Goal: Check status: Check status

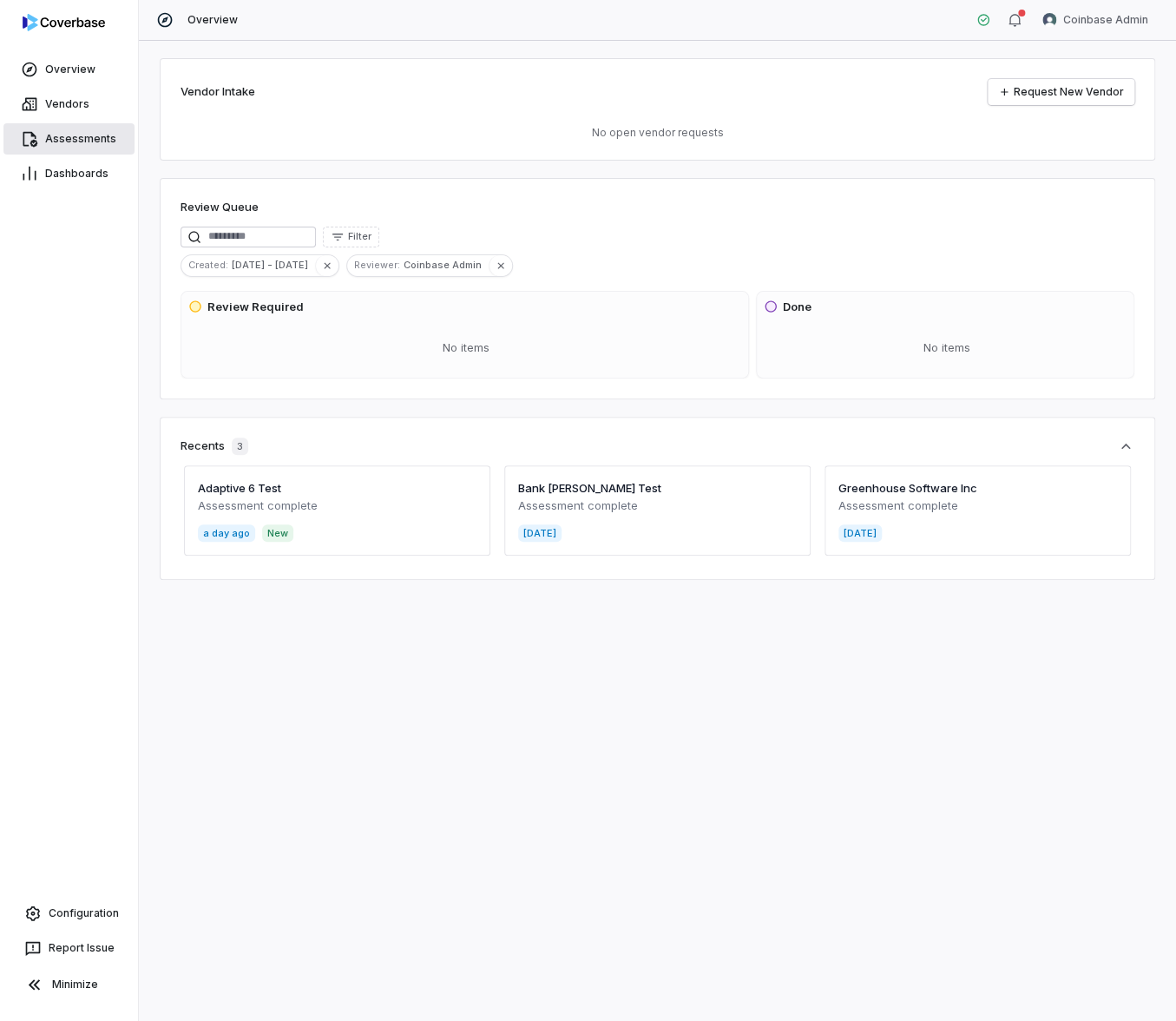
click at [56, 147] on link "Assessments" at bounding box center [69, 139] width 131 height 31
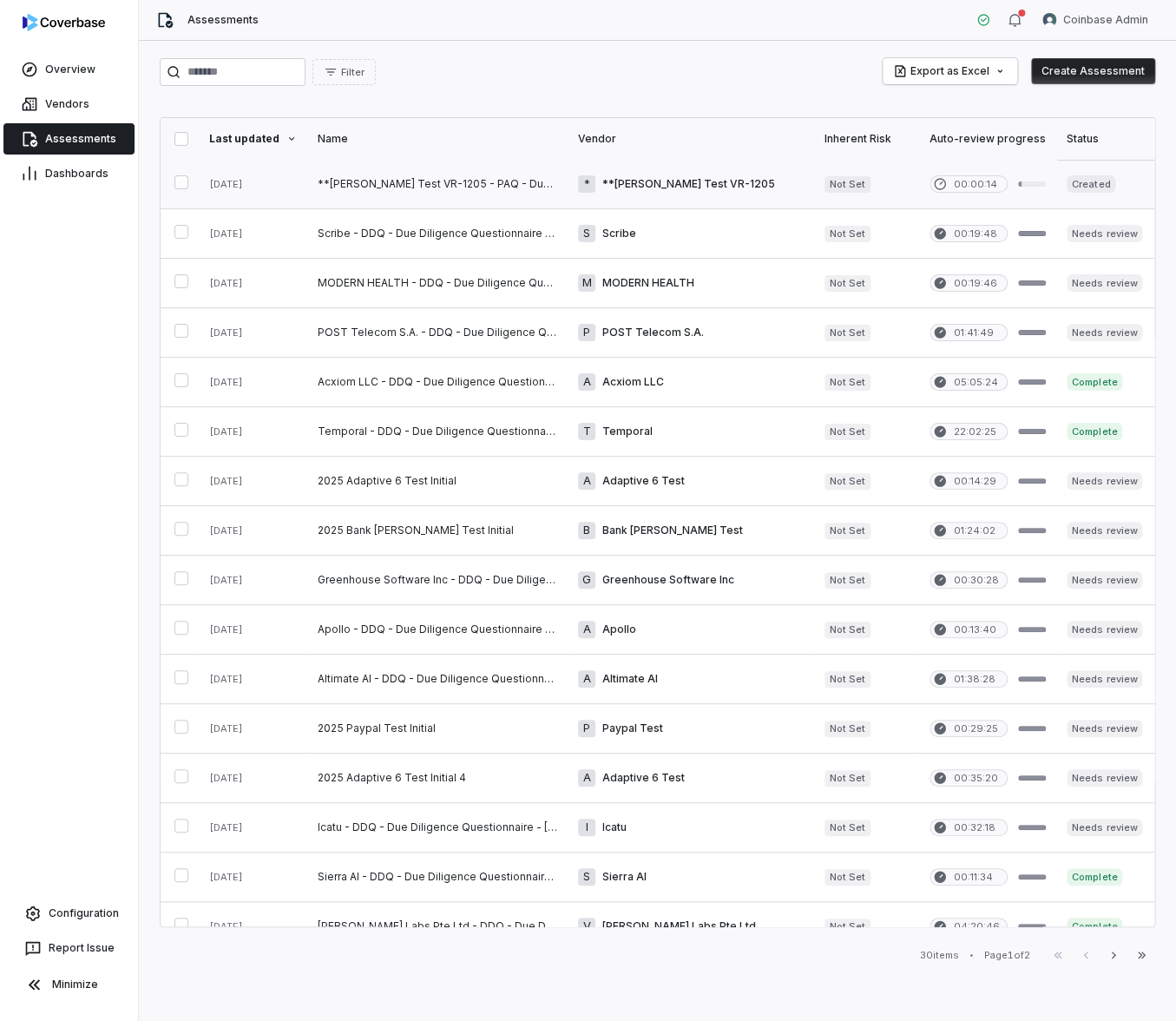
click at [467, 185] on link at bounding box center [437, 184] width 260 height 49
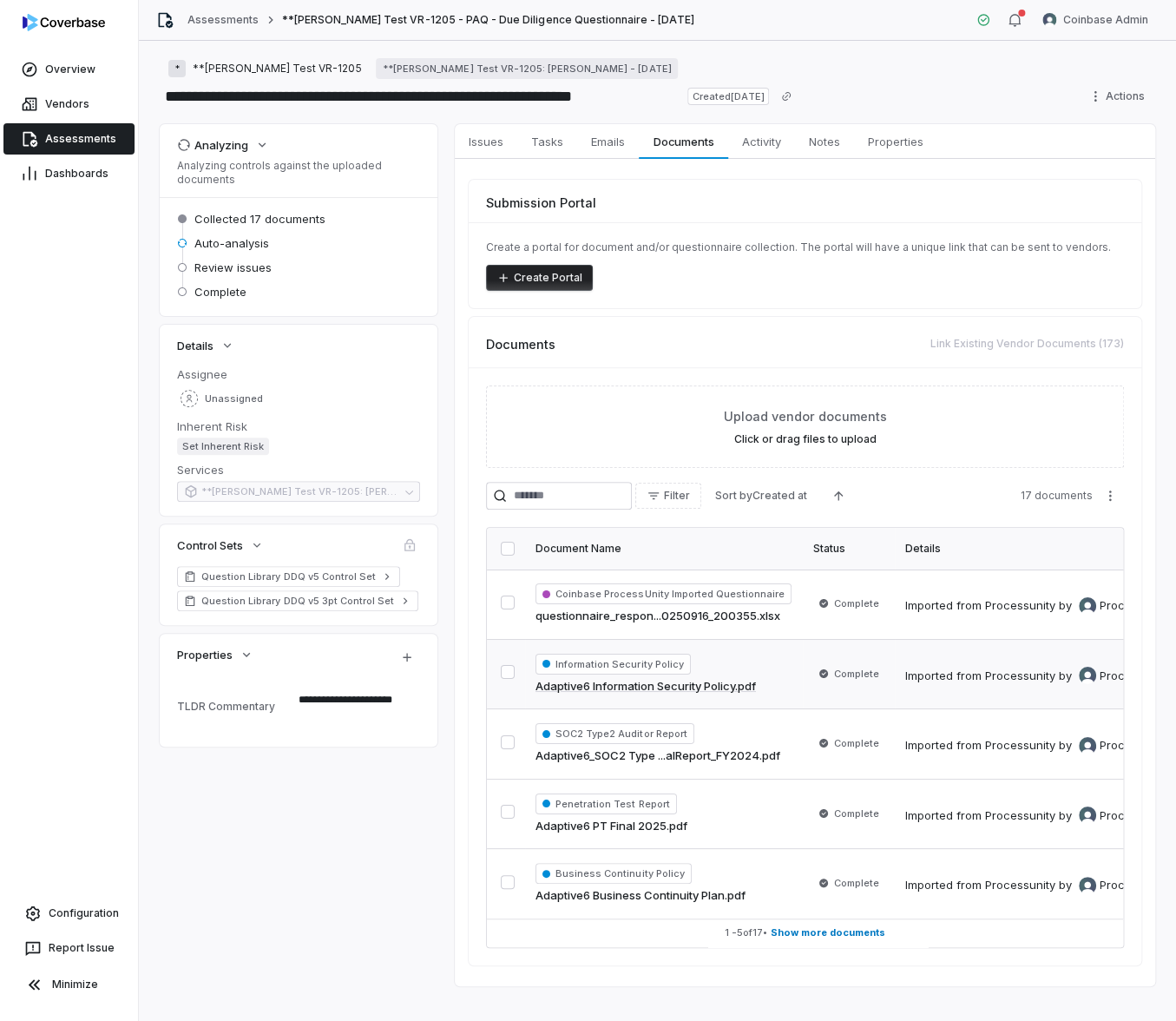
click at [102, 137] on span "Assessments" at bounding box center [80, 139] width 71 height 14
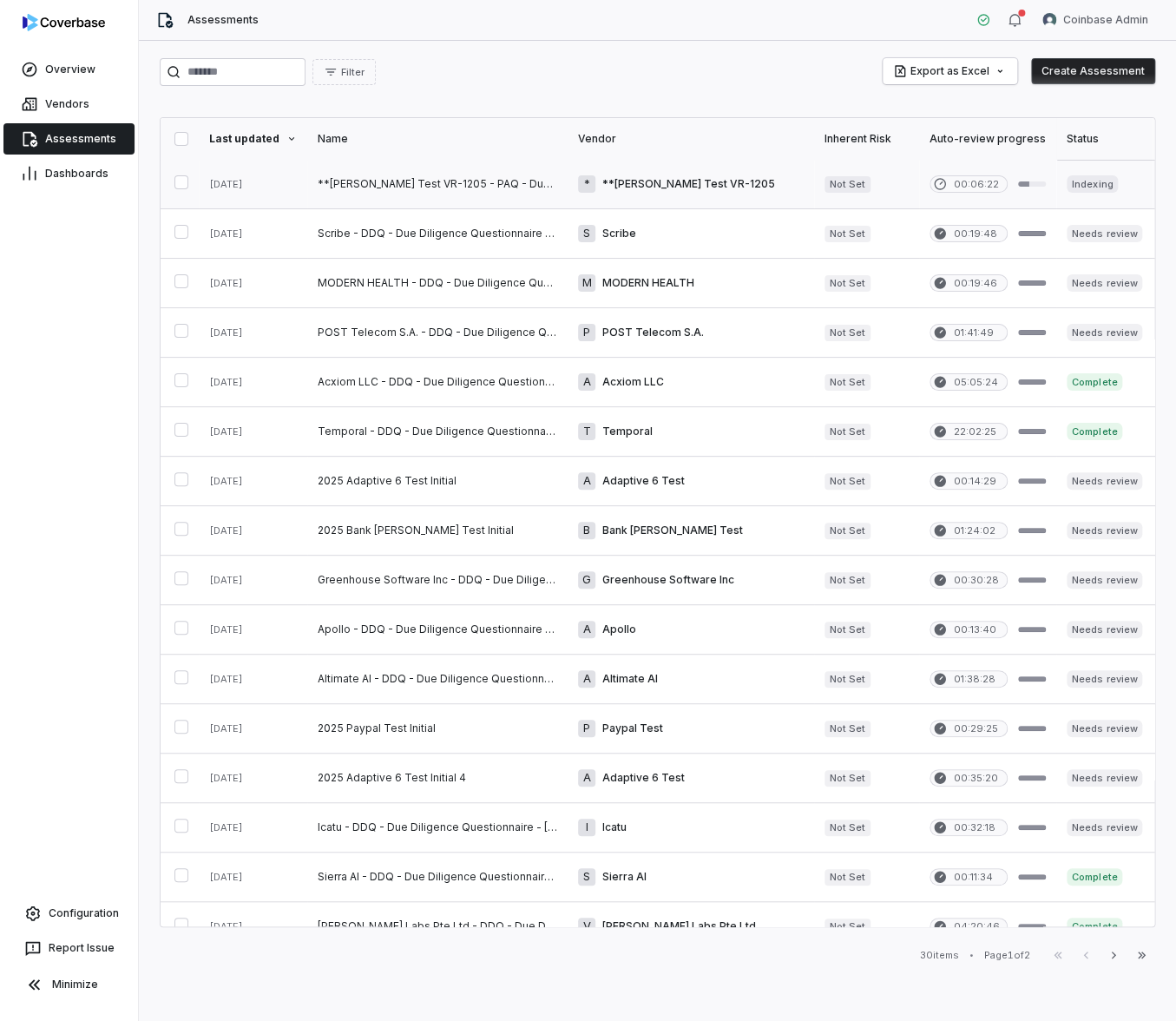
click at [342, 172] on link at bounding box center [437, 184] width 260 height 49
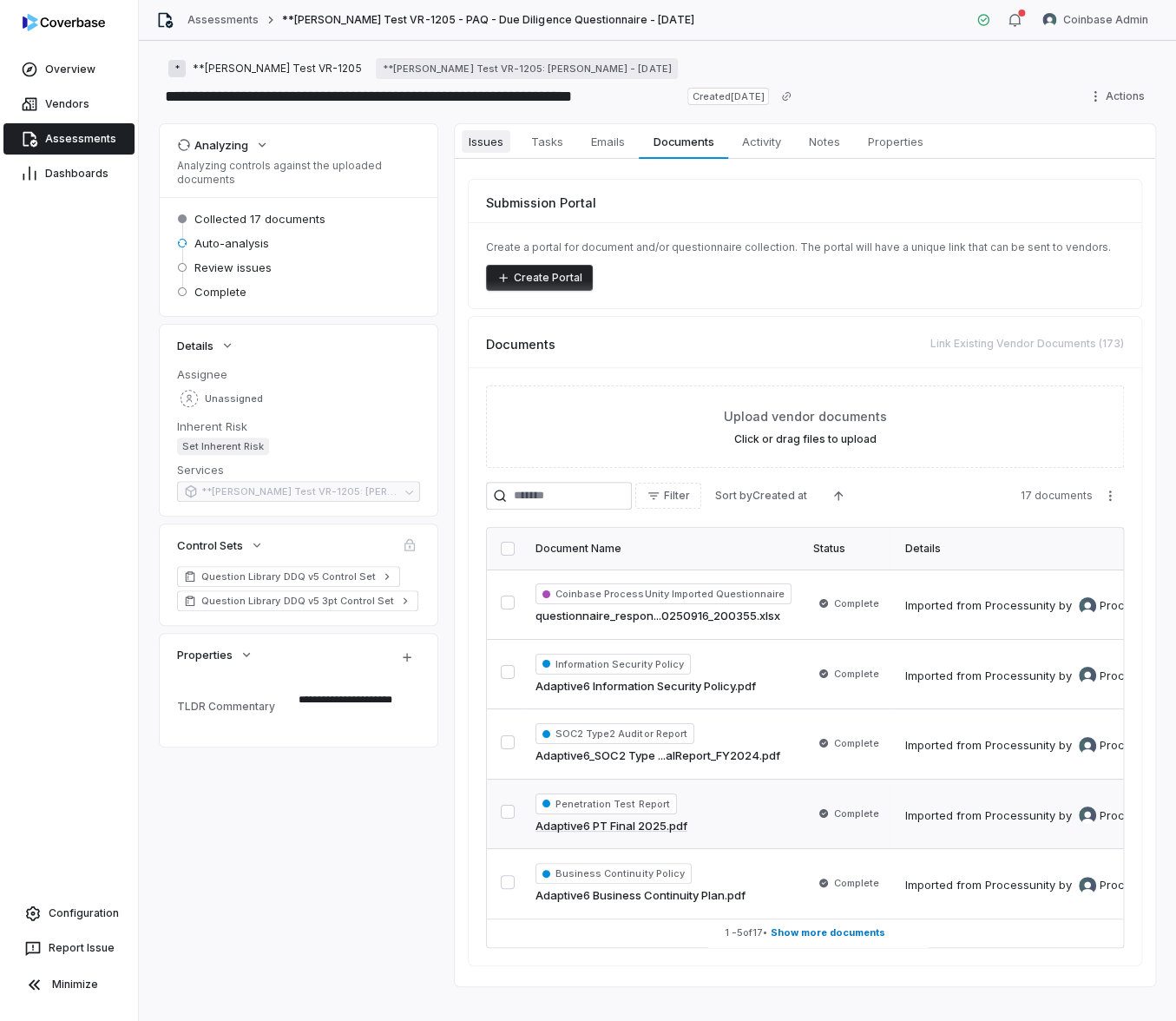
click at [483, 146] on span "Issues" at bounding box center [486, 142] width 49 height 22
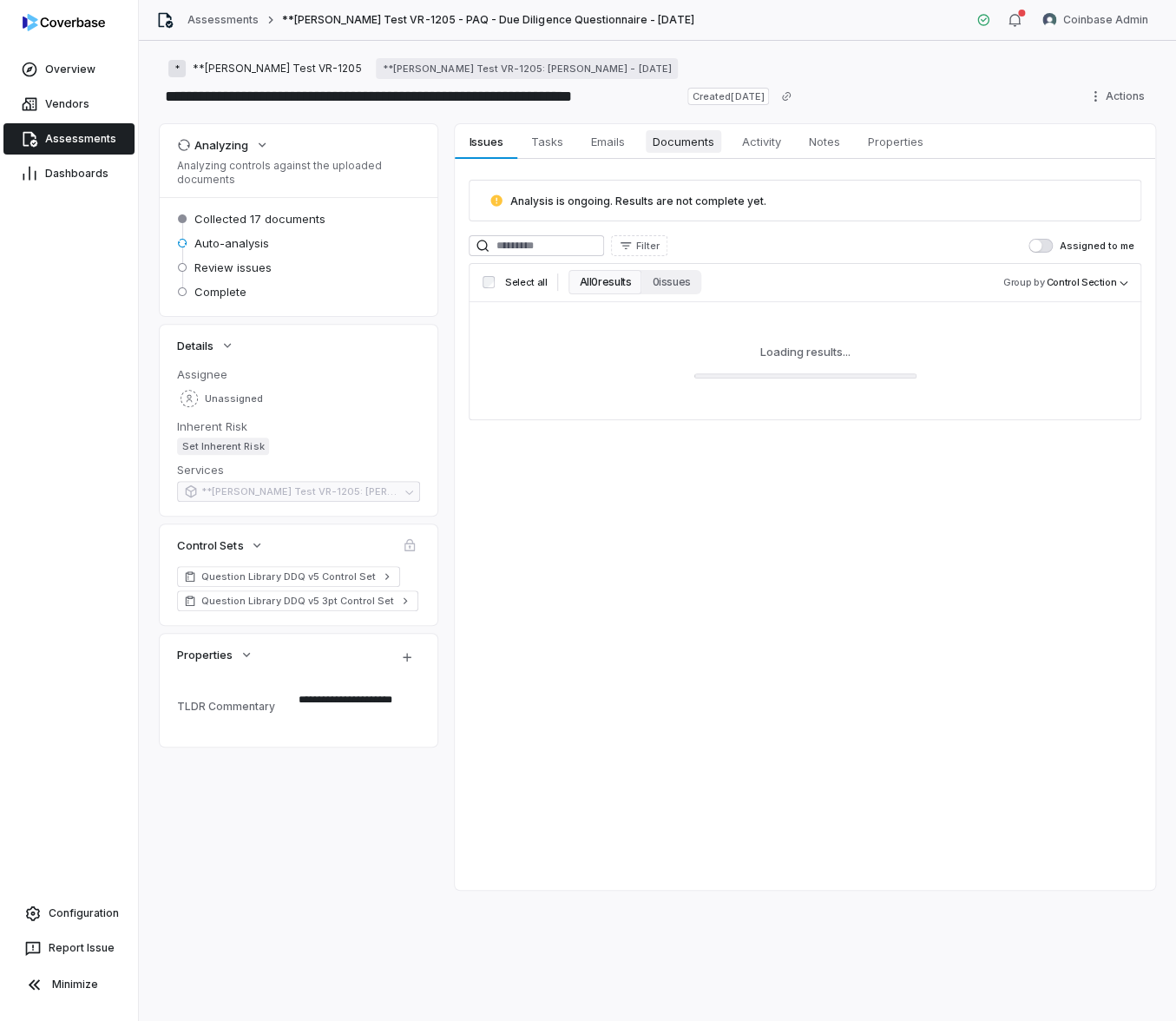
click at [670, 138] on span "Documents" at bounding box center [684, 142] width 76 height 22
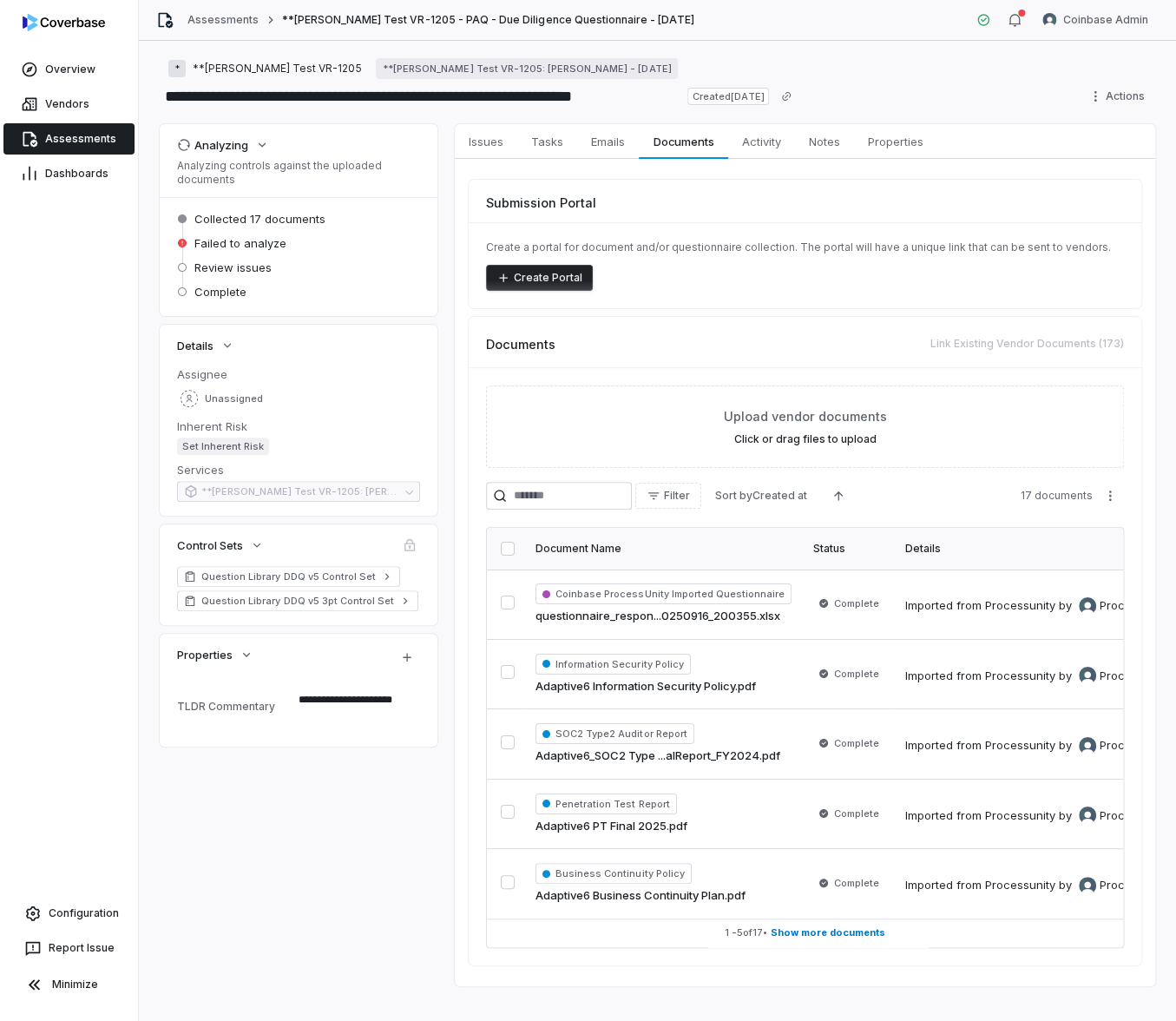
type textarea "*"
